Goal: Task Accomplishment & Management: Manage account settings

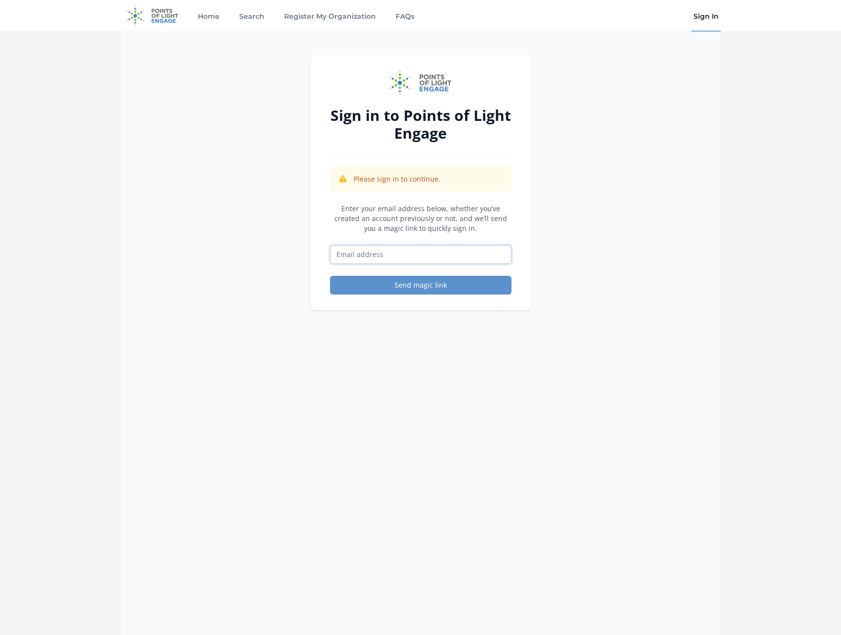
click at [427, 248] on input "Email address" at bounding box center [421, 254] width 182 height 19
click at [406, 252] on input "[PERSON_NAME][EMAIL_ADDRESS][DOMAIN_NAME]" at bounding box center [421, 254] width 182 height 19
type input "[EMAIL_ADDRESS][DOMAIN_NAME]"
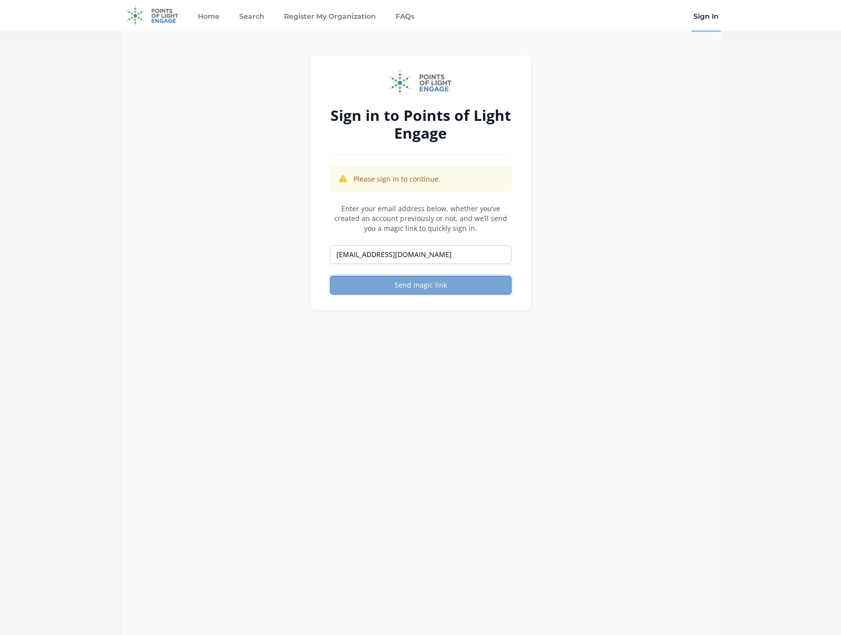
click at [389, 290] on button "Send magic link" at bounding box center [421, 285] width 182 height 19
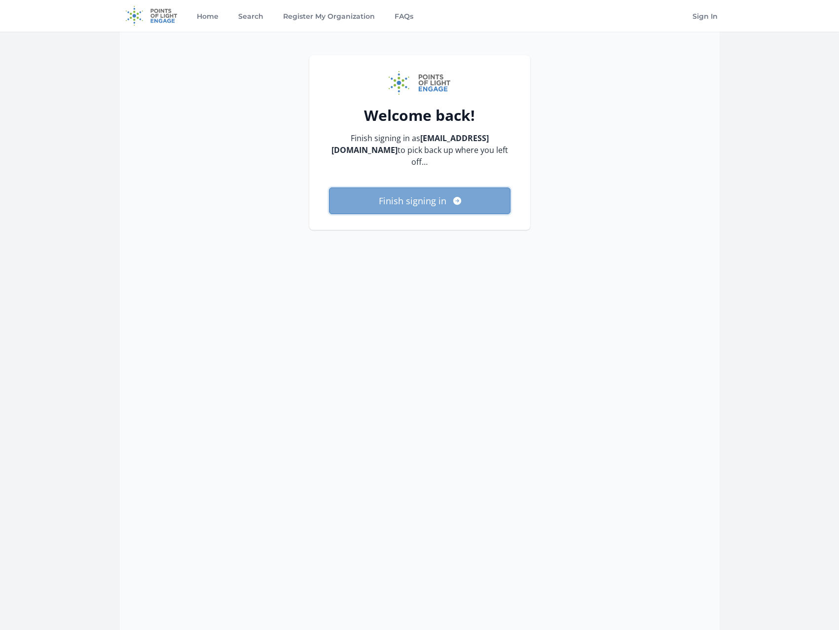
click at [398, 193] on button "Finish signing in" at bounding box center [420, 200] width 182 height 27
